Goal: Task Accomplishment & Management: Complete application form

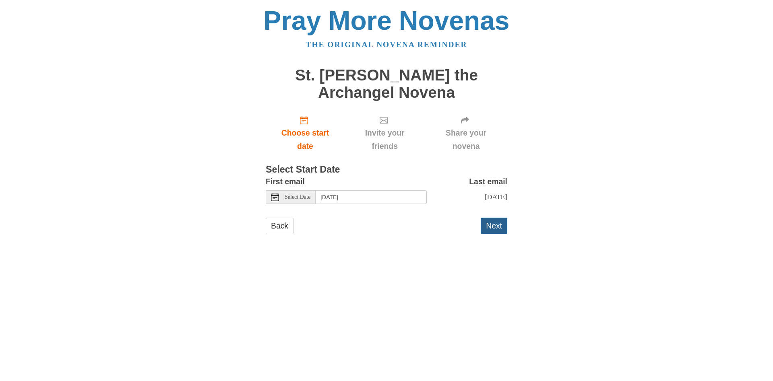
click at [499, 222] on button "Next" at bounding box center [494, 226] width 27 height 17
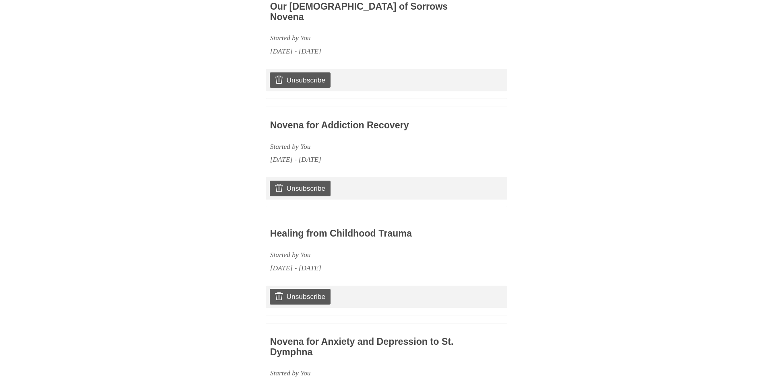
scroll to position [938, 0]
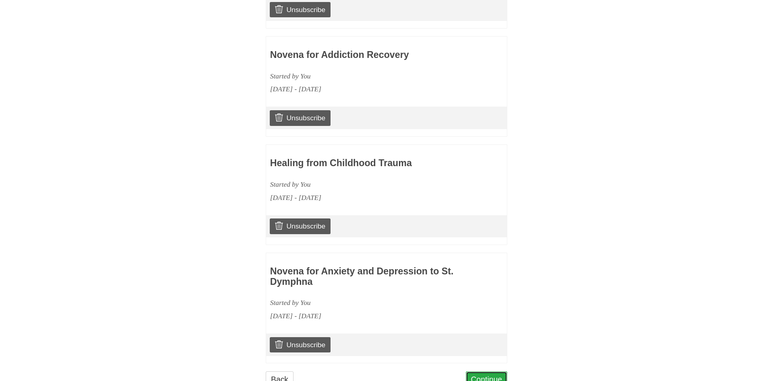
click at [485, 371] on link "Continue" at bounding box center [487, 379] width 42 height 17
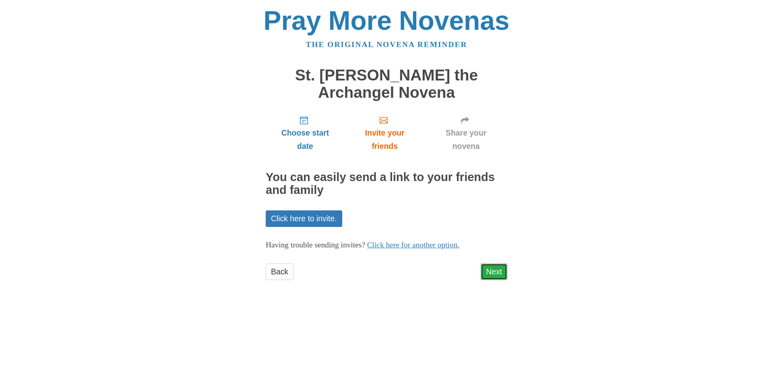
click at [500, 274] on link "Next" at bounding box center [494, 272] width 27 height 17
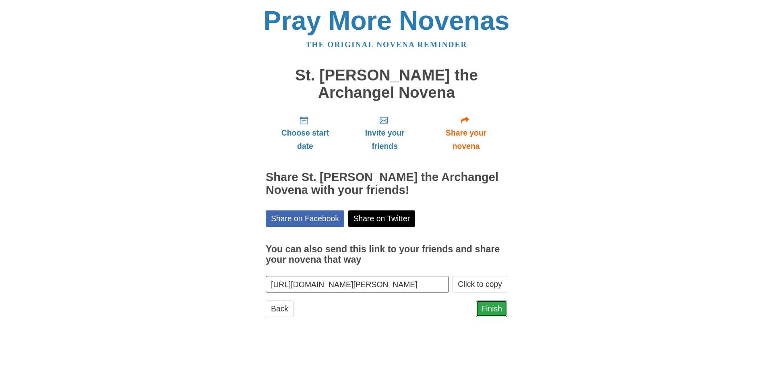
click at [492, 307] on link "Finish" at bounding box center [491, 309] width 31 height 17
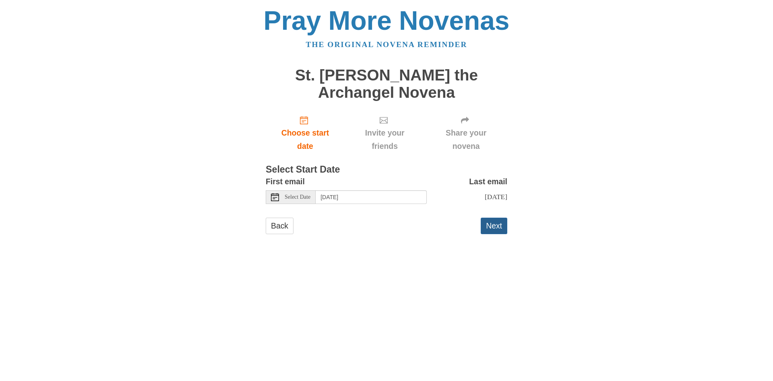
click at [488, 223] on button "Next" at bounding box center [494, 226] width 27 height 17
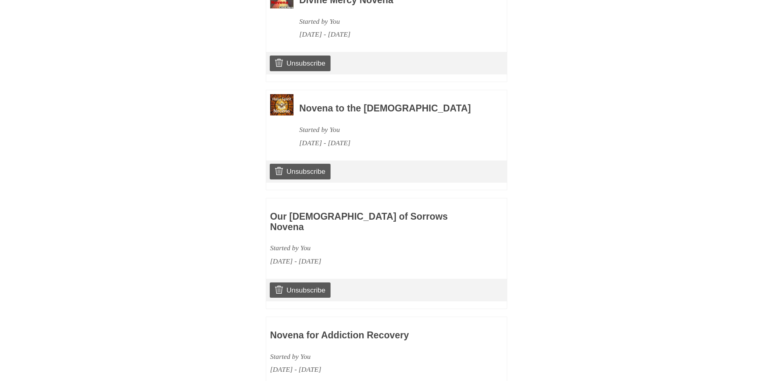
scroll to position [1046, 0]
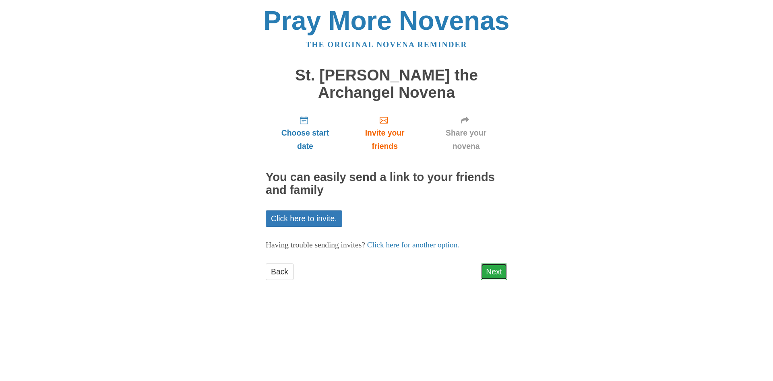
click at [487, 268] on link "Next" at bounding box center [494, 272] width 27 height 17
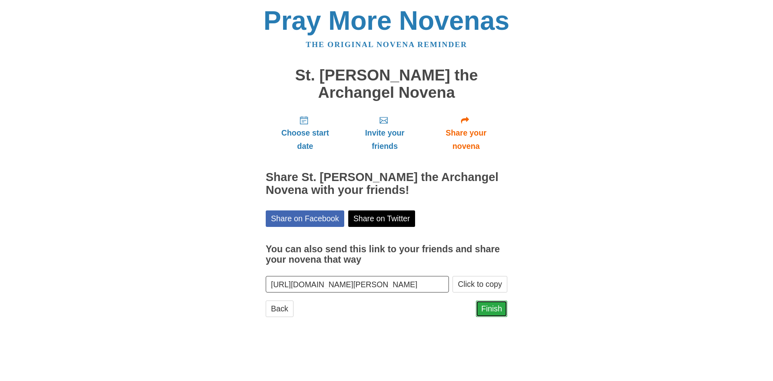
click at [497, 311] on link "Finish" at bounding box center [491, 309] width 31 height 17
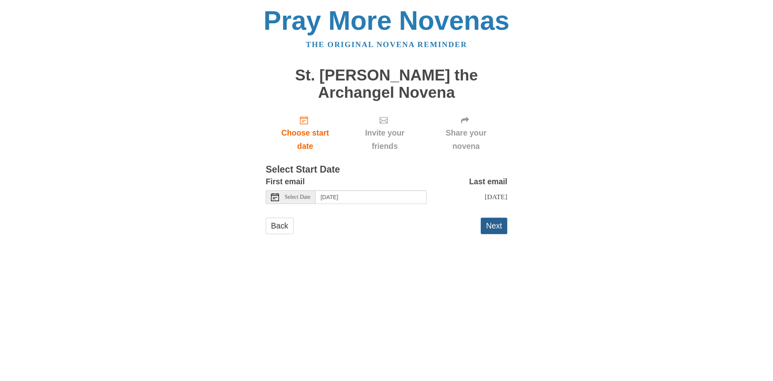
click at [497, 228] on button "Next" at bounding box center [494, 226] width 27 height 17
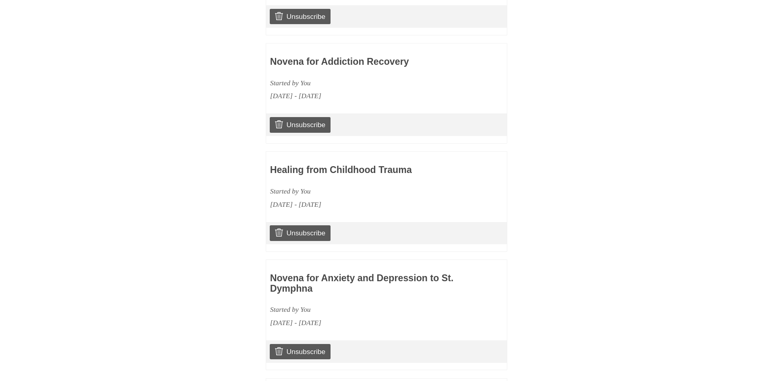
scroll to position [1155, 0]
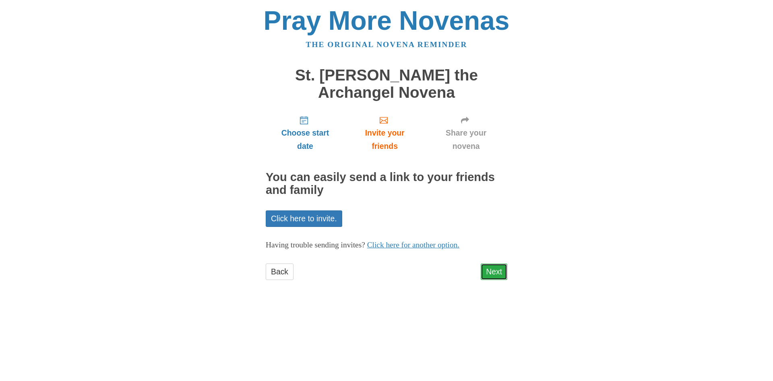
click at [487, 276] on link "Next" at bounding box center [494, 272] width 27 height 17
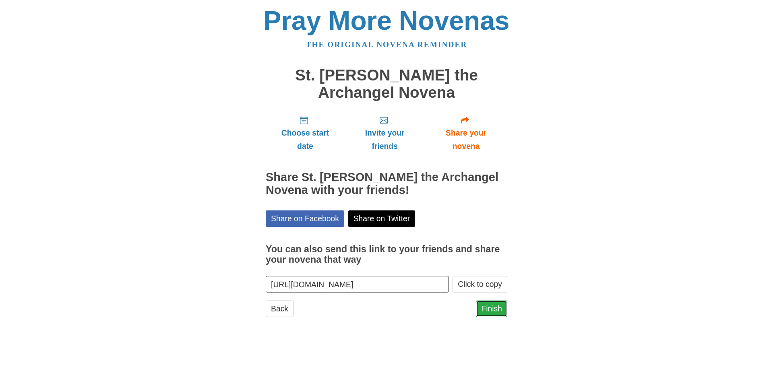
click at [497, 312] on link "Finish" at bounding box center [491, 309] width 31 height 17
